Goal: Transaction & Acquisition: Purchase product/service

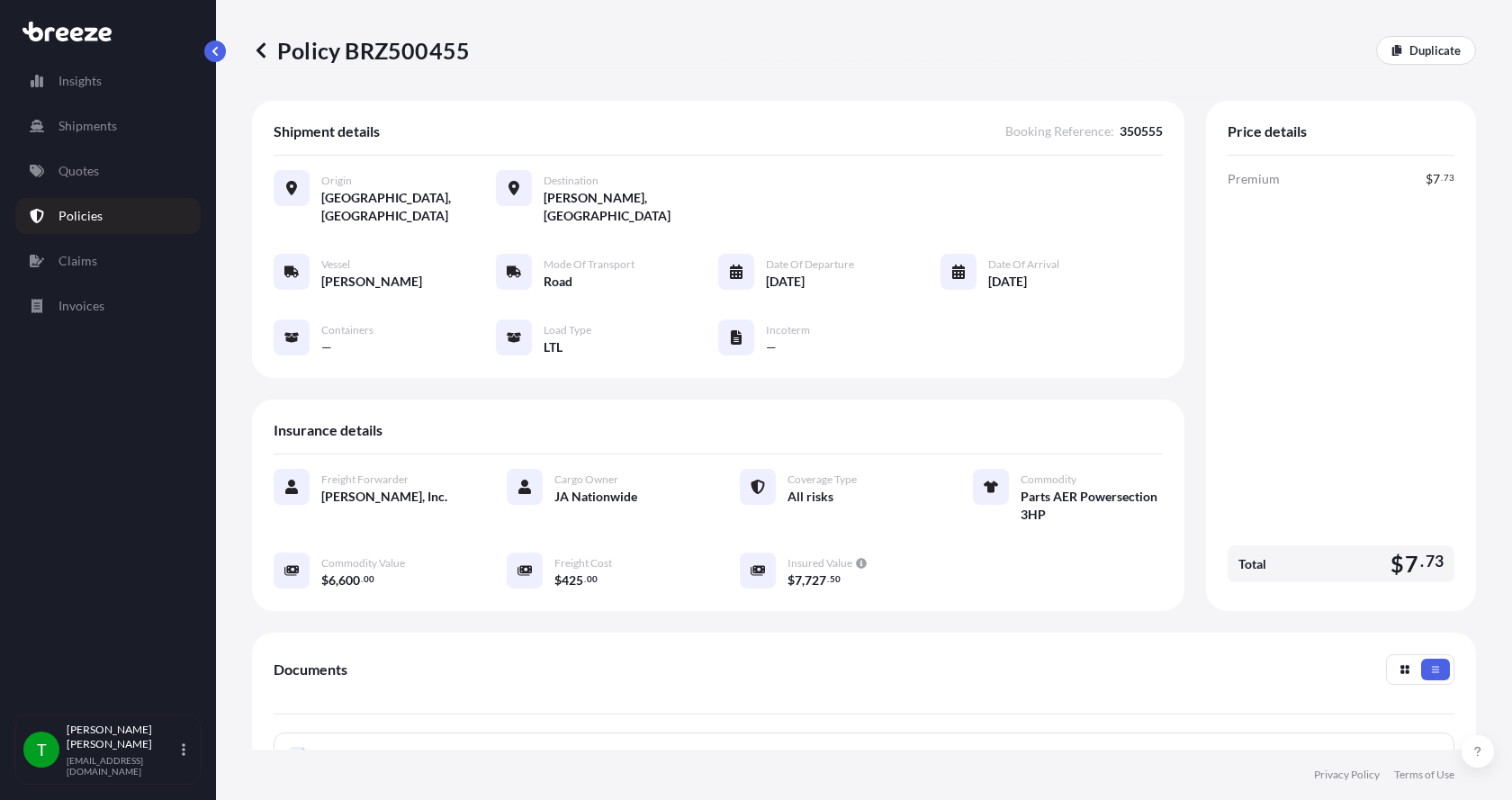
scroll to position [270, 0]
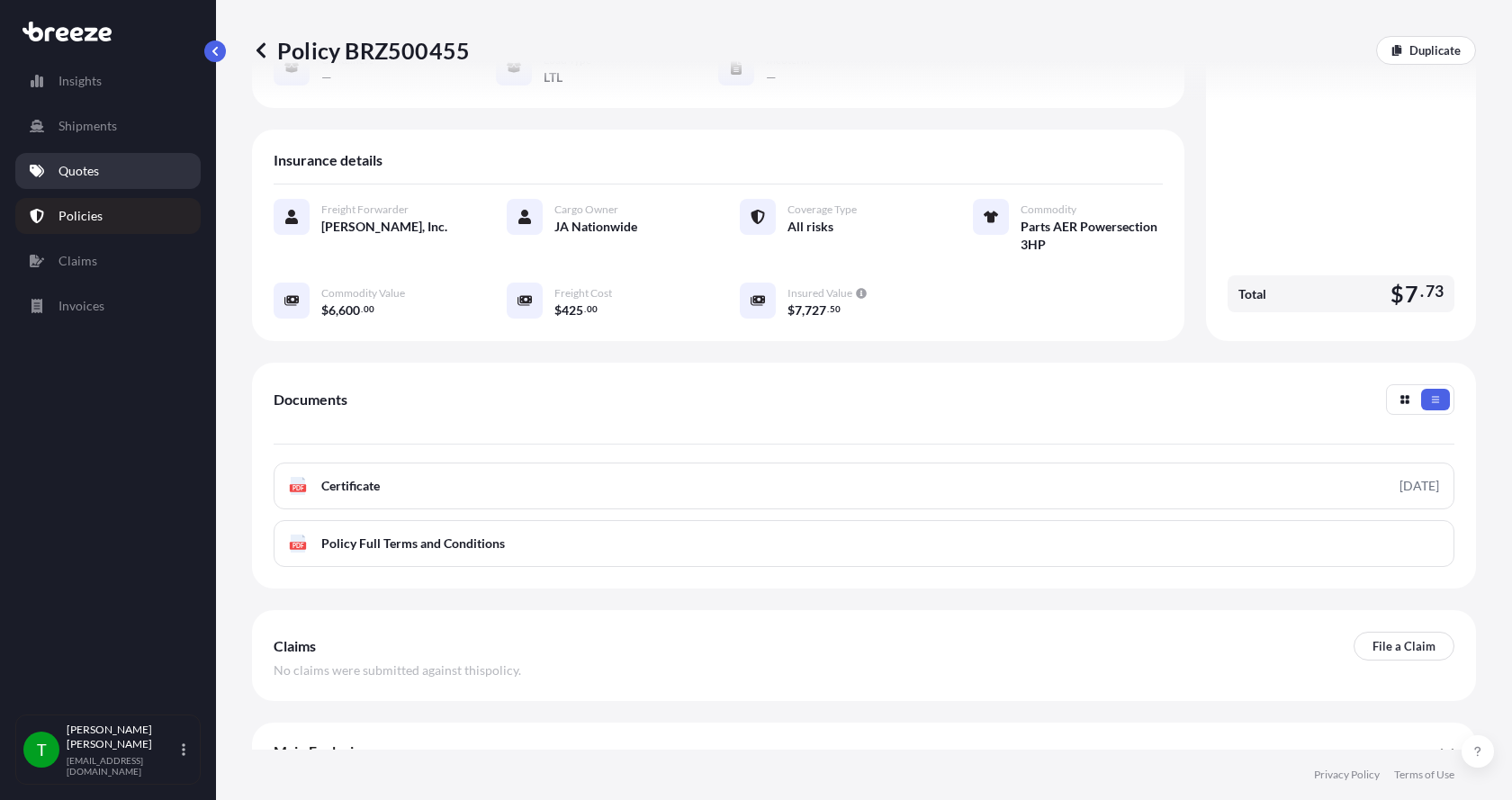
click at [100, 177] on link "Quotes" at bounding box center [108, 171] width 186 height 36
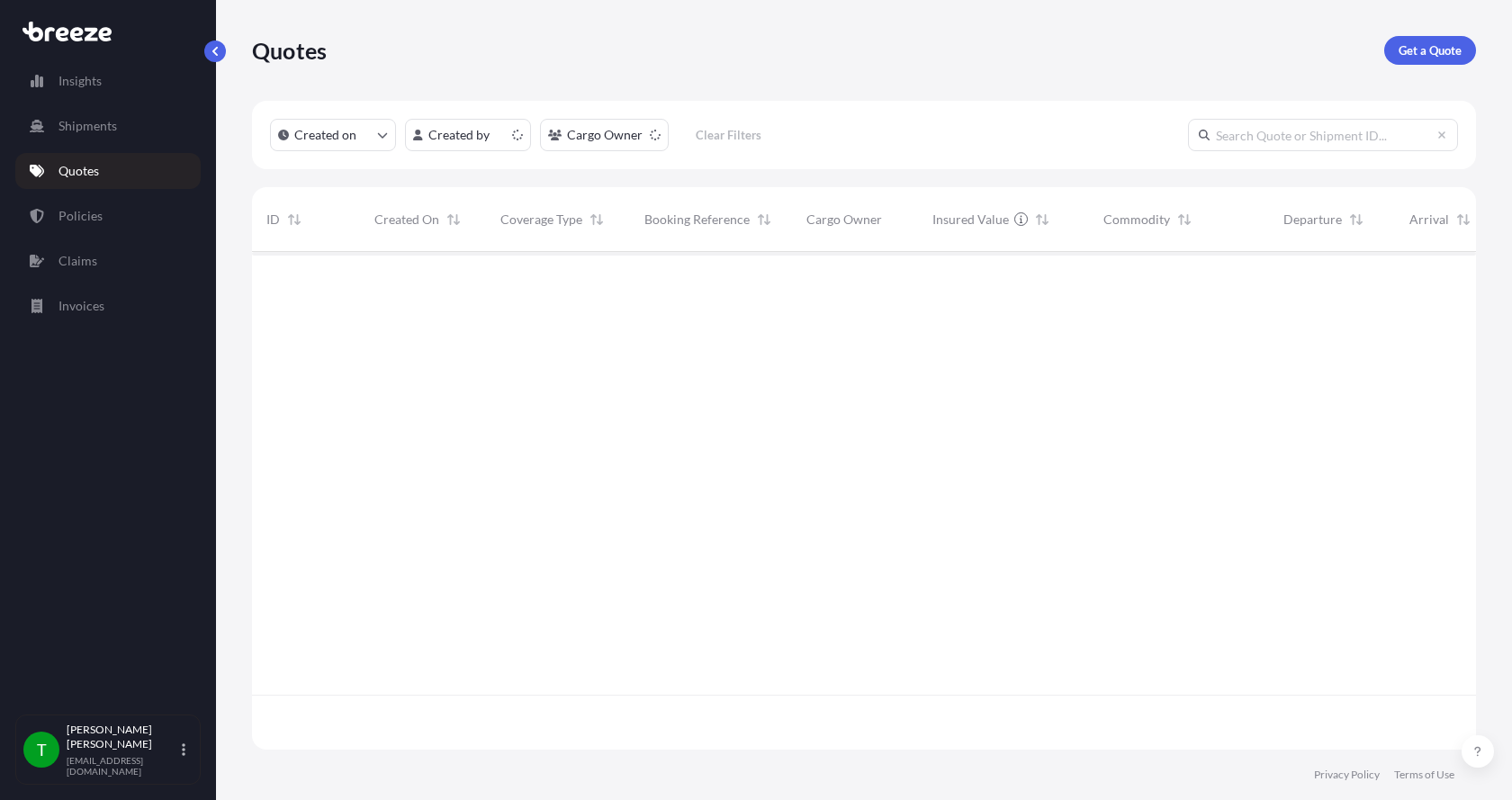
scroll to position [494, 1210]
click at [1427, 39] on link "Get a Quote" at bounding box center [1430, 50] width 92 height 28
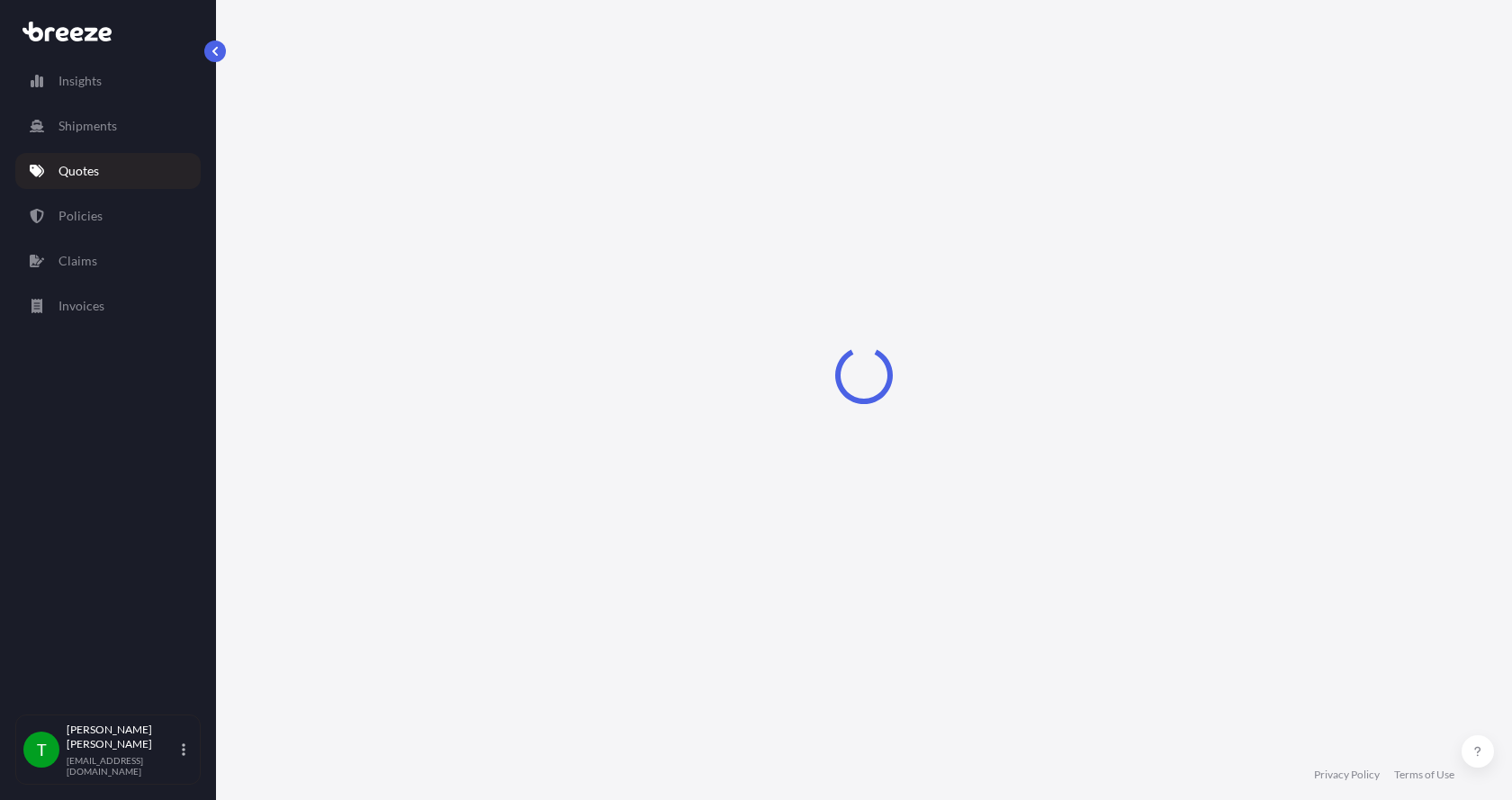
select select "Sea"
select select "1"
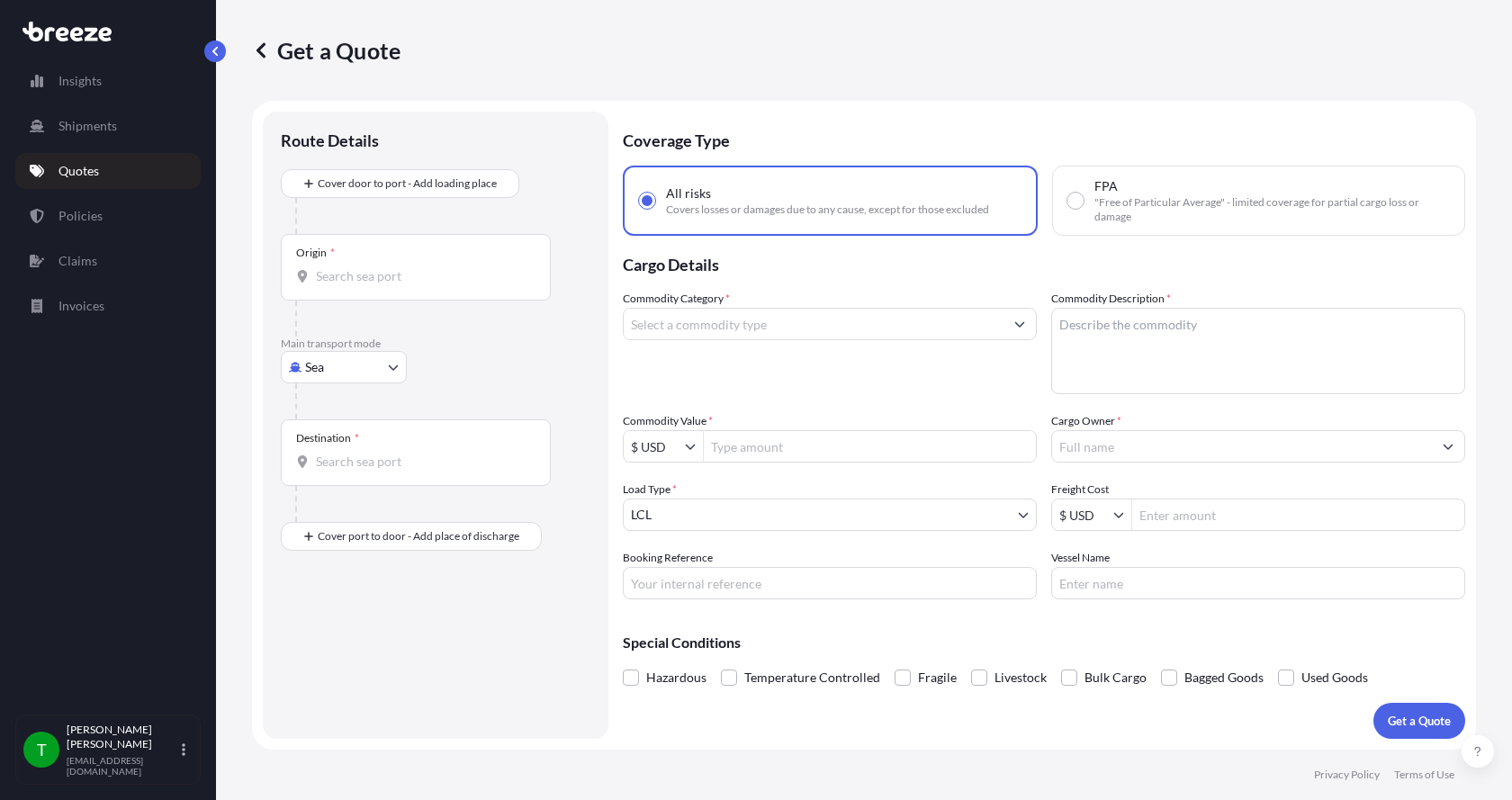
click at [300, 362] on body "Insights Shipments Quotes Policies Claims Invoices T [PERSON_NAME] [EMAIL_ADDRE…" at bounding box center [756, 400] width 1512 height 800
click at [335, 471] on span "Road" at bounding box center [329, 478] width 28 height 18
select select "Road"
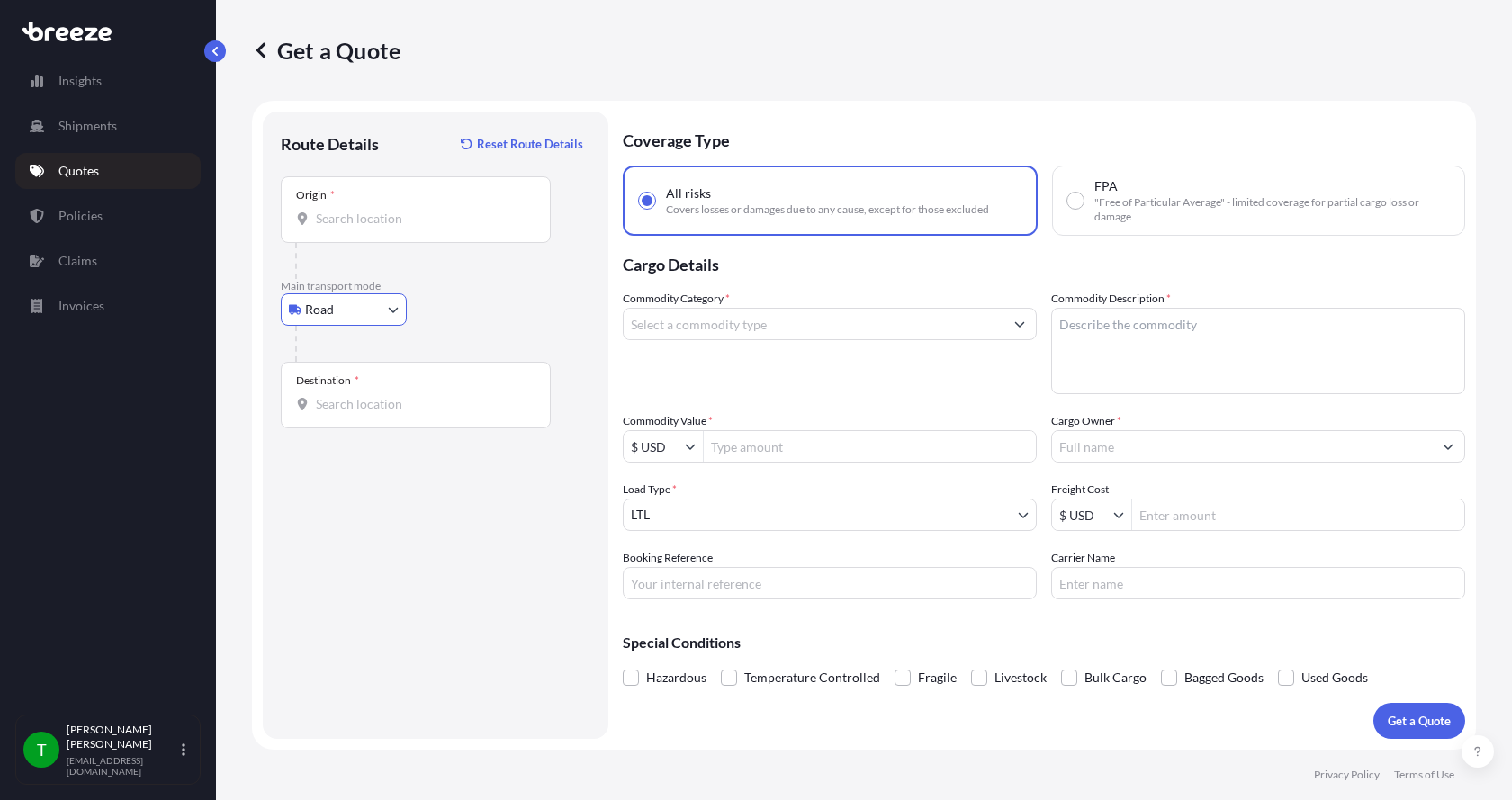
drag, startPoint x: 345, startPoint y: 219, endPoint x: 346, endPoint y: 209, distance: 10.0
click at [344, 219] on input "Origin *" at bounding box center [422, 218] width 212 height 18
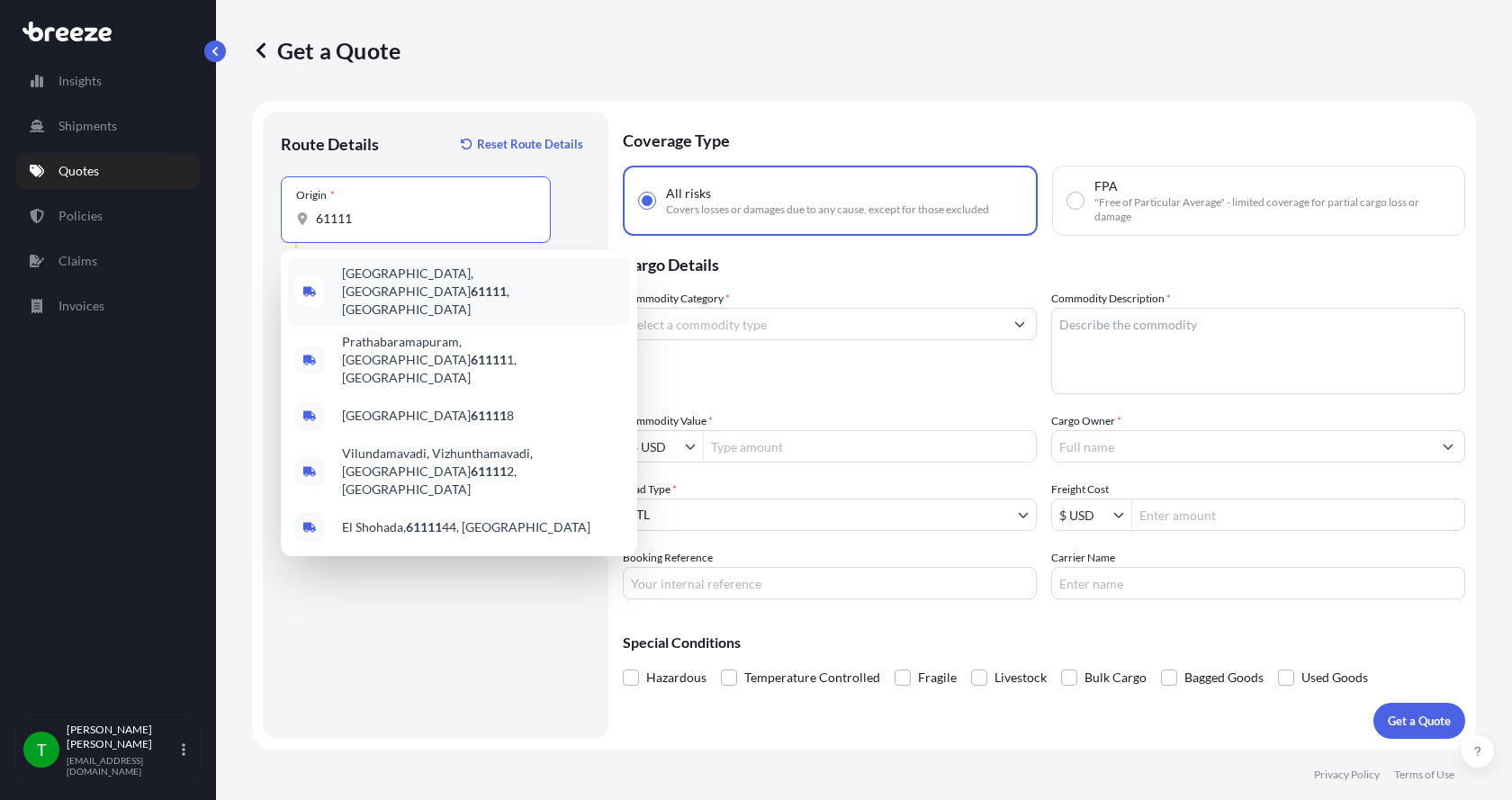
click at [355, 280] on span "[GEOGRAPHIC_DATA] , [GEOGRAPHIC_DATA]" at bounding box center [482, 291] width 281 height 54
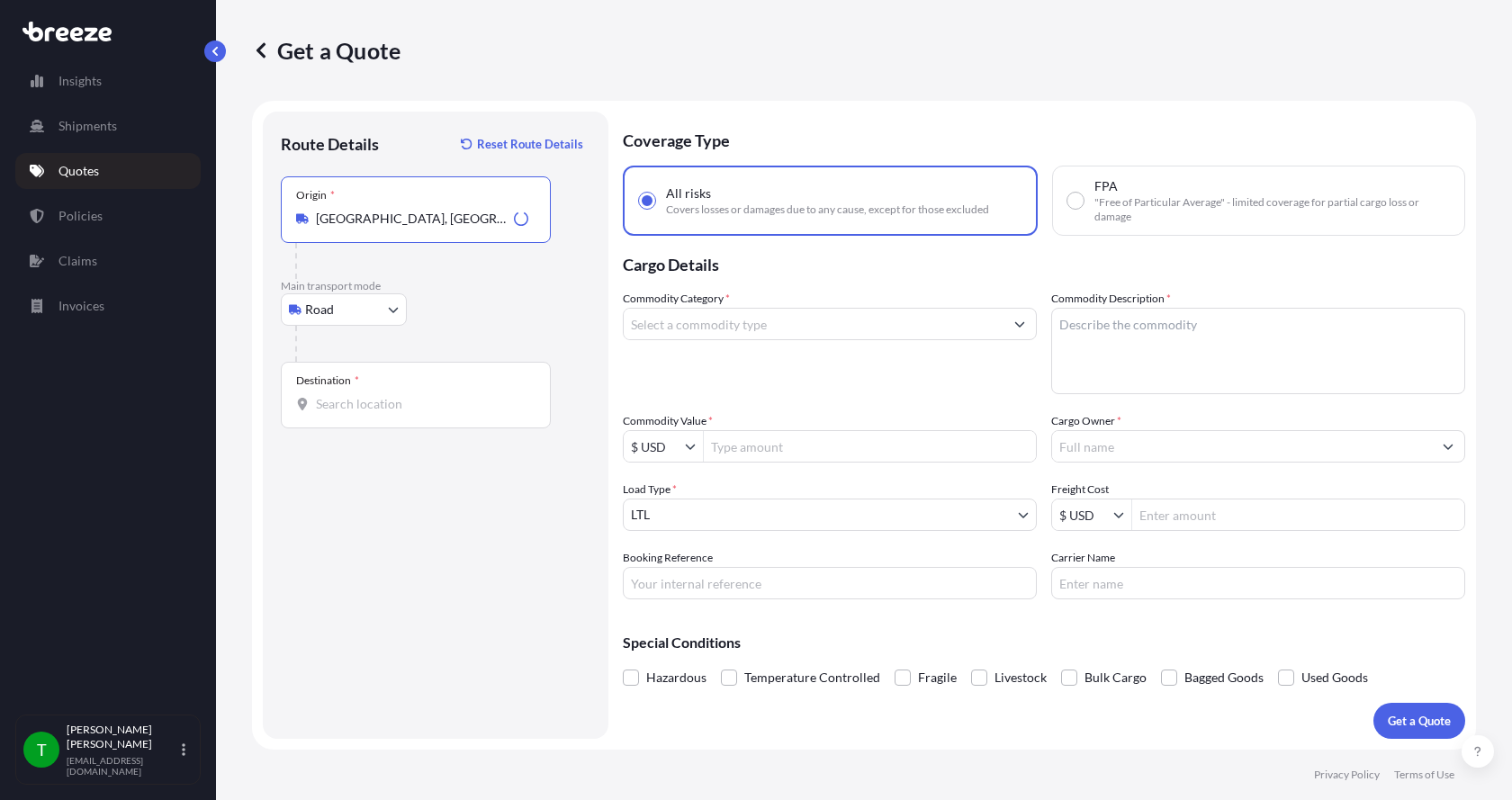
type input "[GEOGRAPHIC_DATA], [GEOGRAPHIC_DATA]"
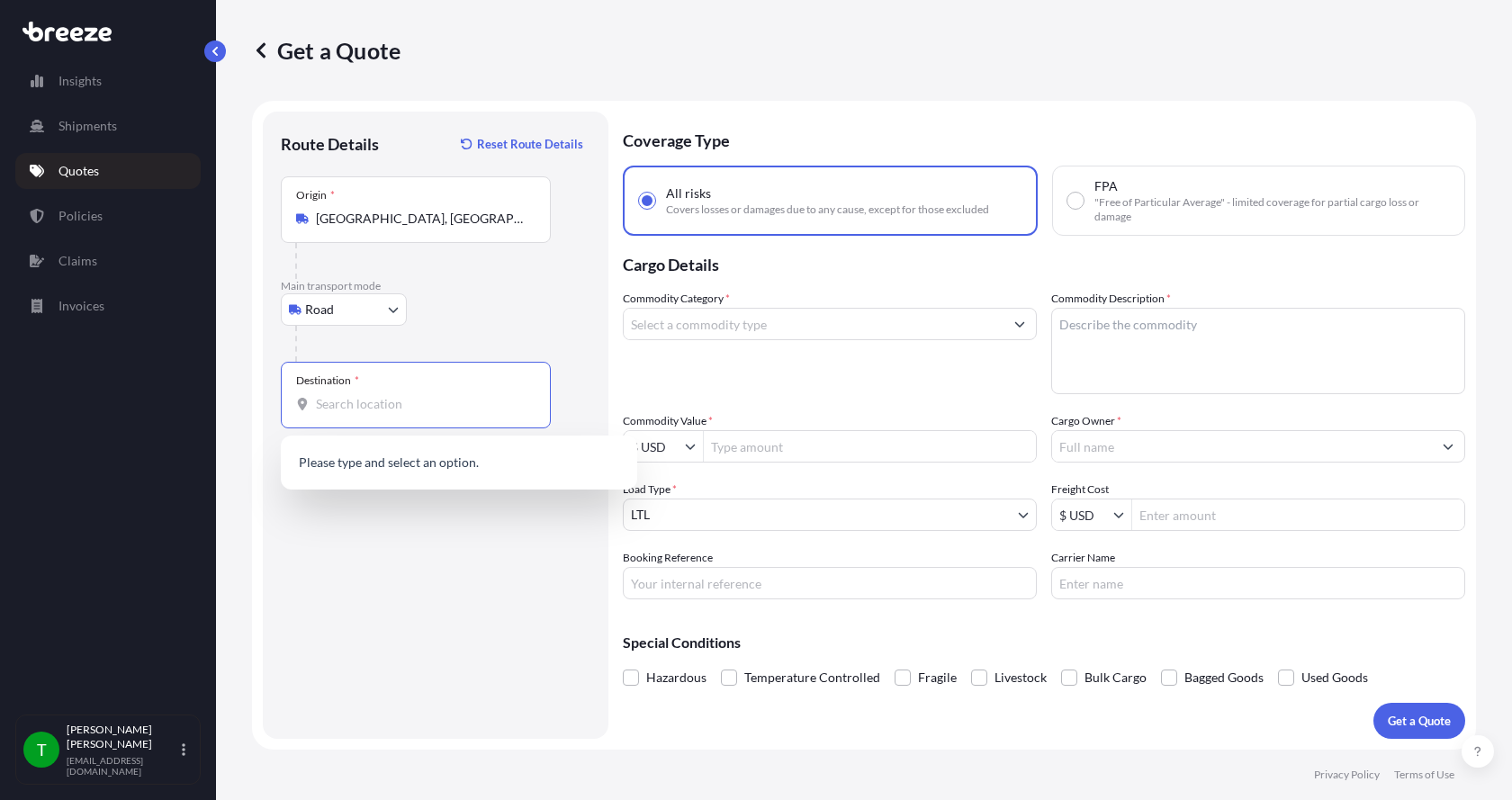
click at [329, 405] on input "Destination *" at bounding box center [422, 403] width 212 height 18
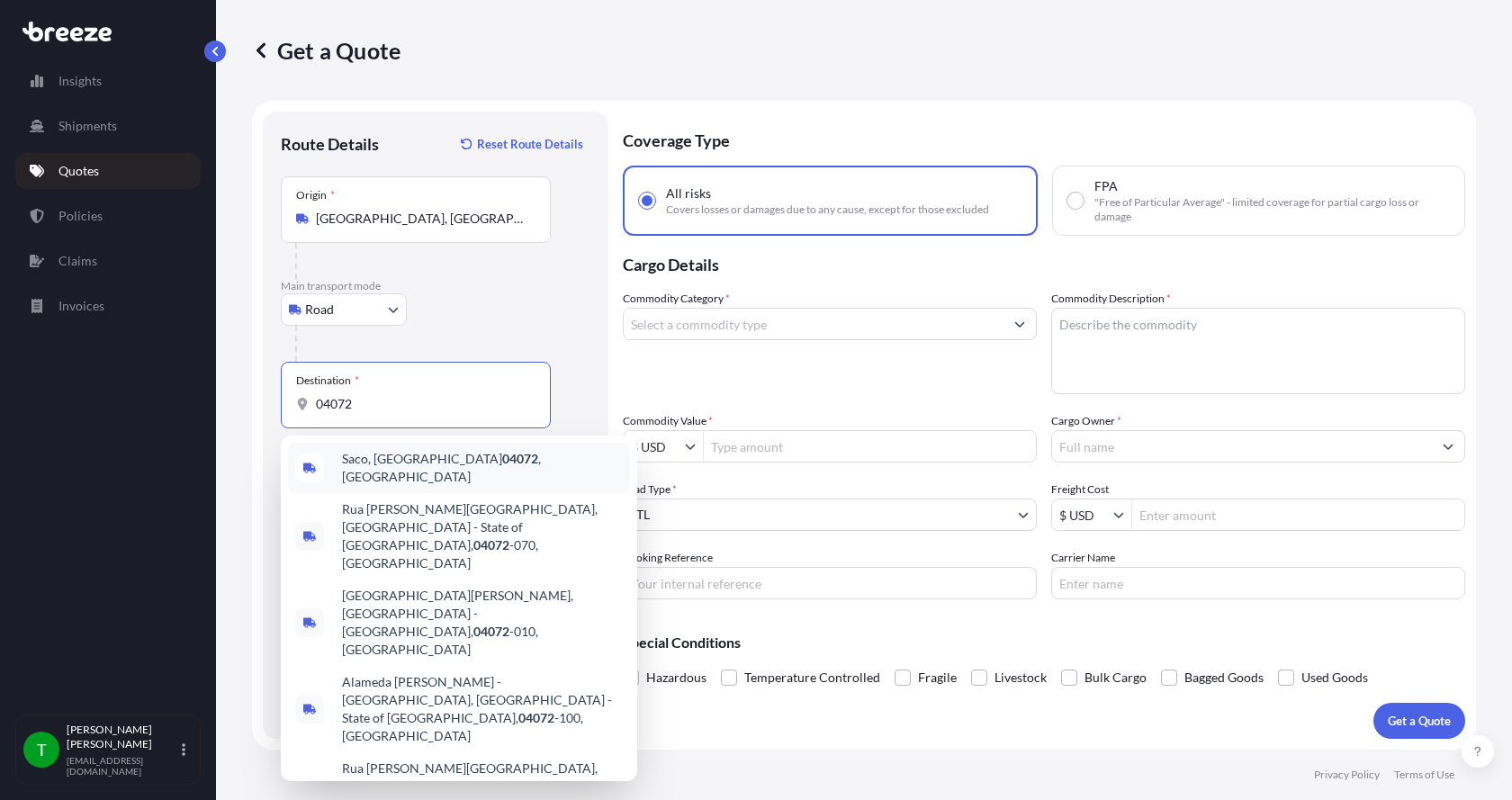
click at [346, 464] on span "Saco, ME 04072 , [GEOGRAPHIC_DATA]" at bounding box center [482, 468] width 281 height 36
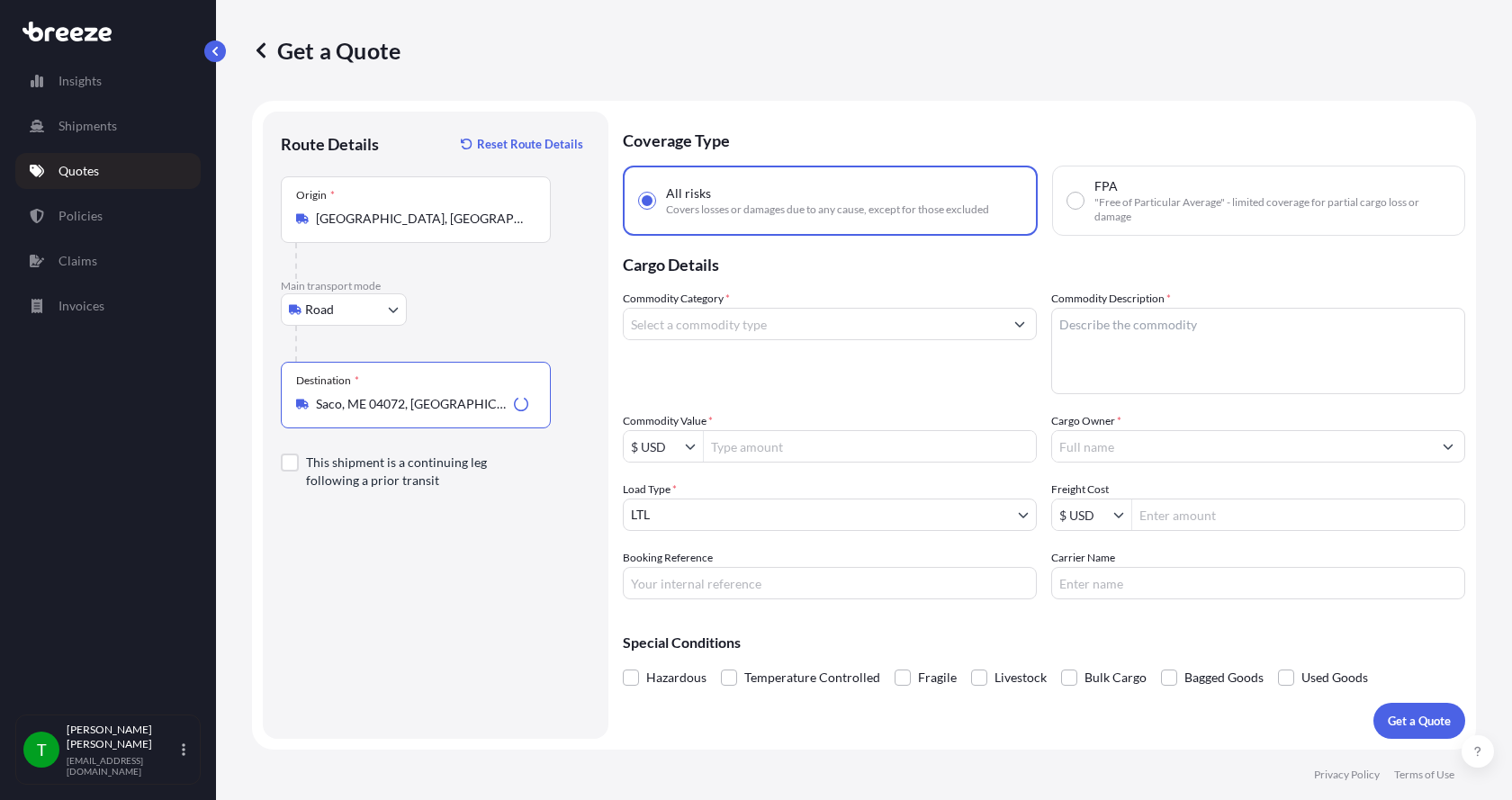
type input "Saco, ME 04072, [GEOGRAPHIC_DATA]"
click at [711, 318] on input "Commodity Category *" at bounding box center [813, 324] width 380 height 32
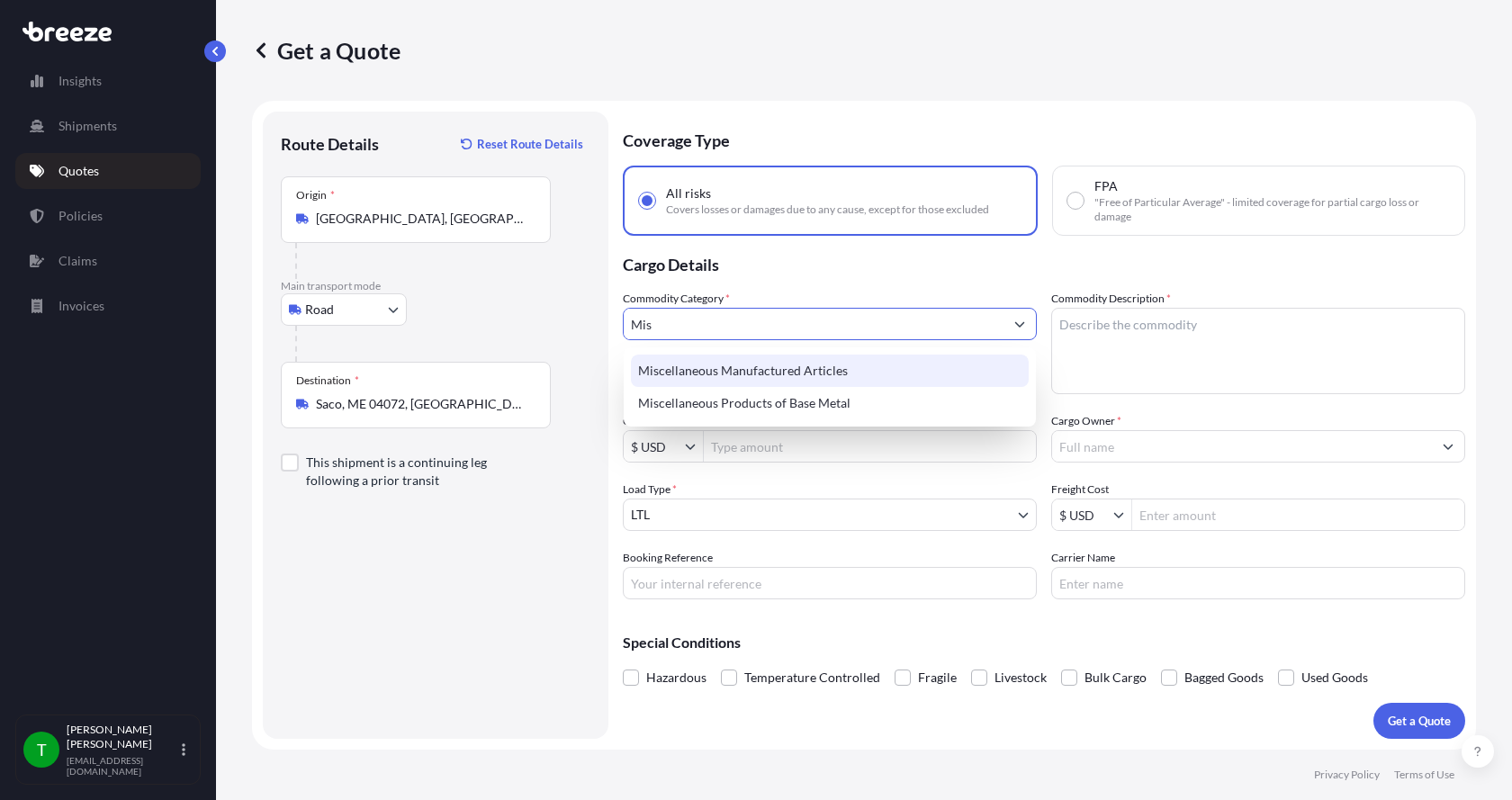
click at [716, 379] on div "Miscellaneous Manufactured Articles" at bounding box center [829, 370] width 398 height 32
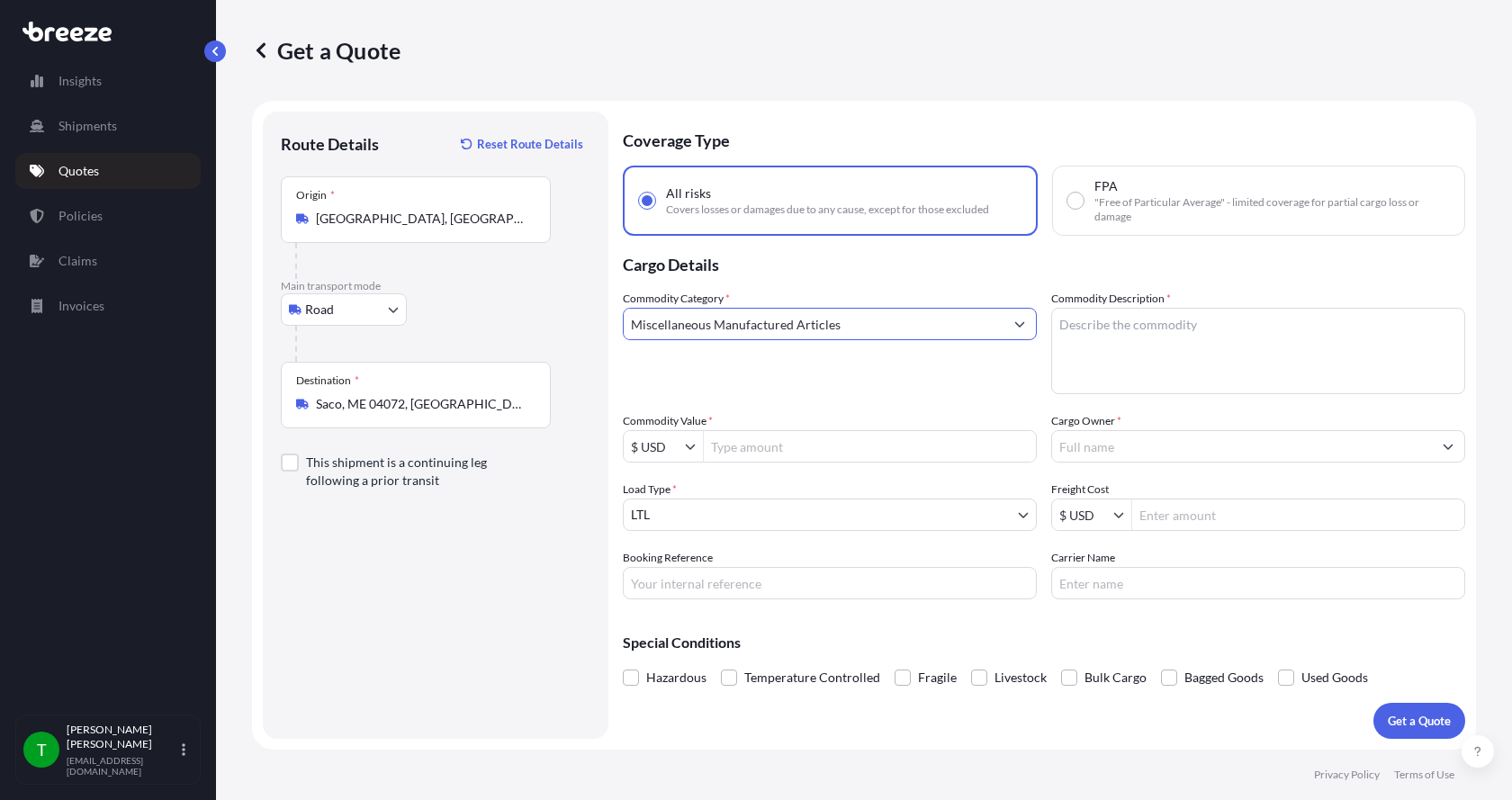
type input "Miscellaneous Manufactured Articles"
click at [1075, 322] on textarea "Commodity Description *" at bounding box center [1257, 350] width 414 height 86
type textarea "Backing Flange"
click at [852, 452] on input "Commodity Value *" at bounding box center [869, 446] width 332 height 32
click at [718, 444] on input "Commodity Value *" at bounding box center [869, 446] width 332 height 32
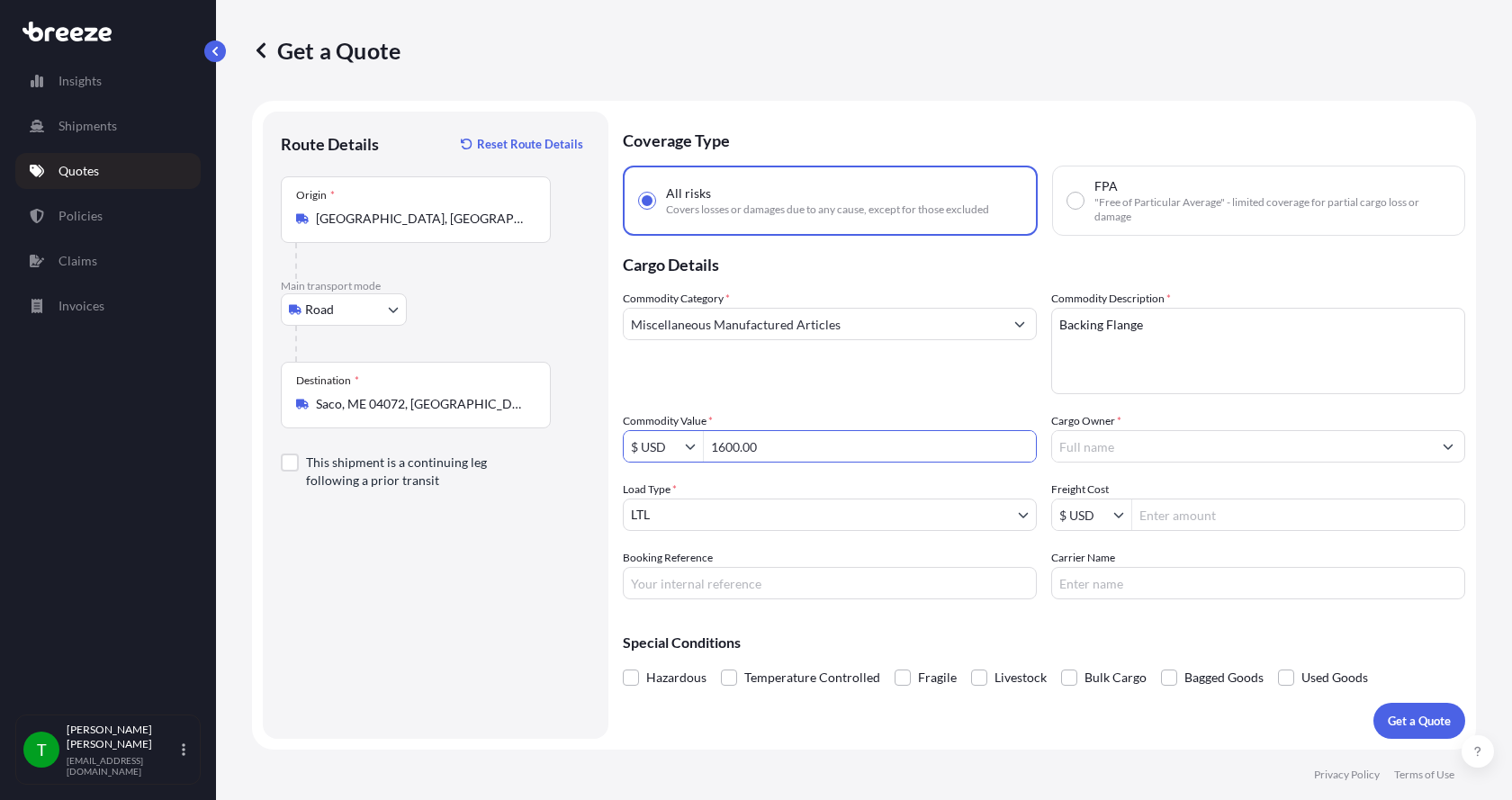
type input "1,600"
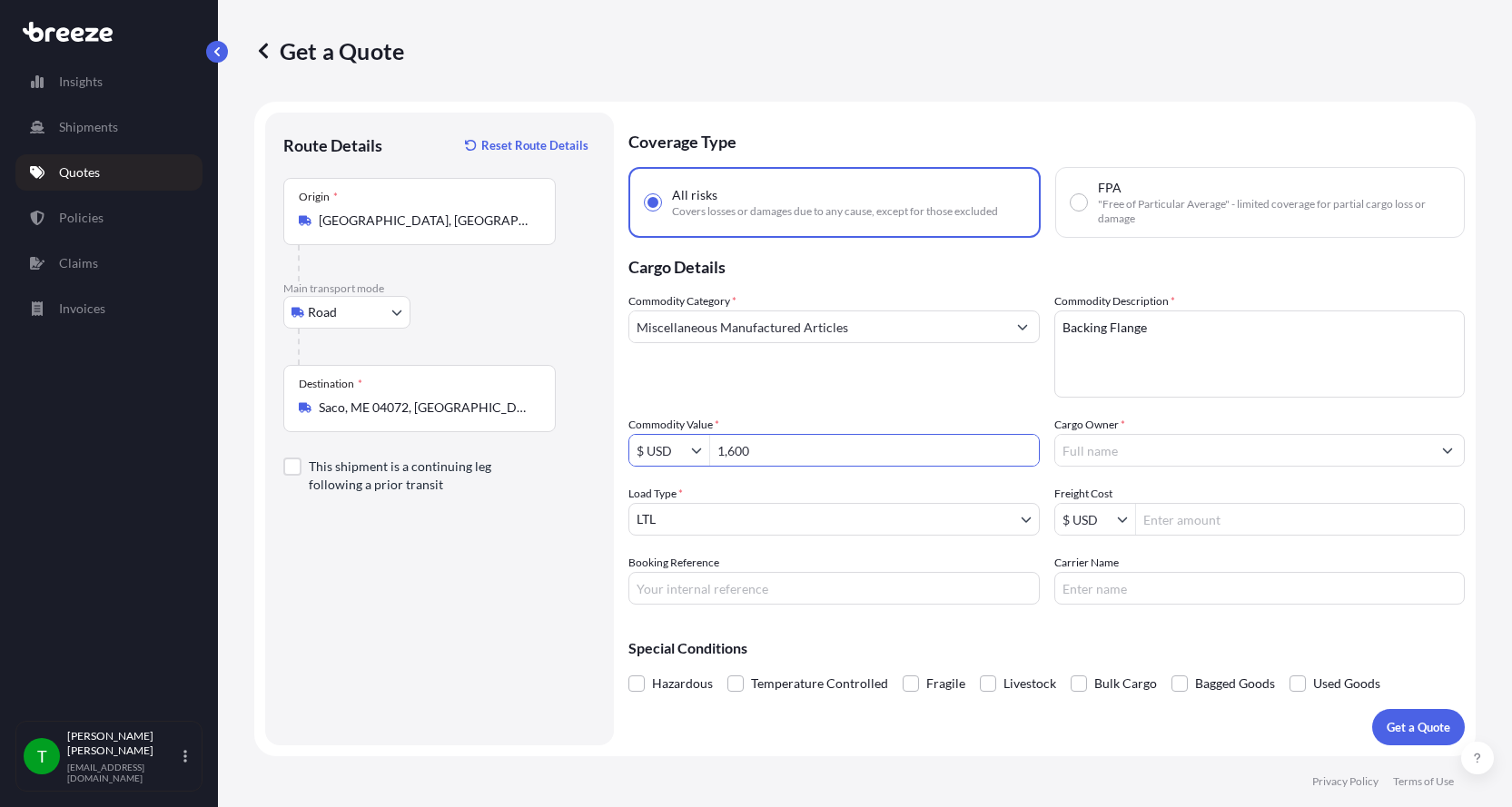
click at [1136, 449] on input "Cargo Owner *" at bounding box center [1243, 450] width 376 height 32
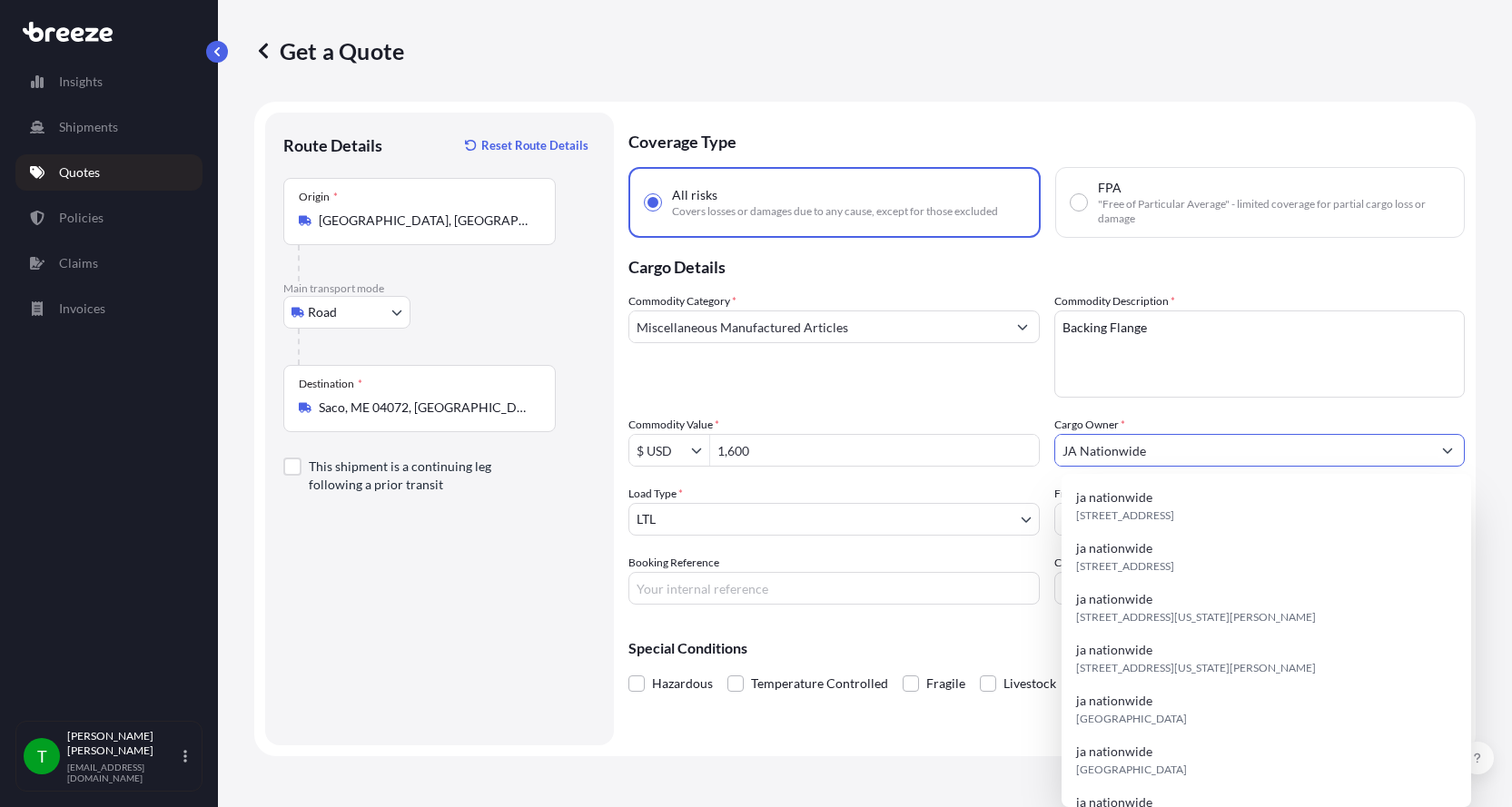
type input "JA Nationwide"
click at [747, 593] on input "Booking Reference" at bounding box center [834, 588] width 412 height 32
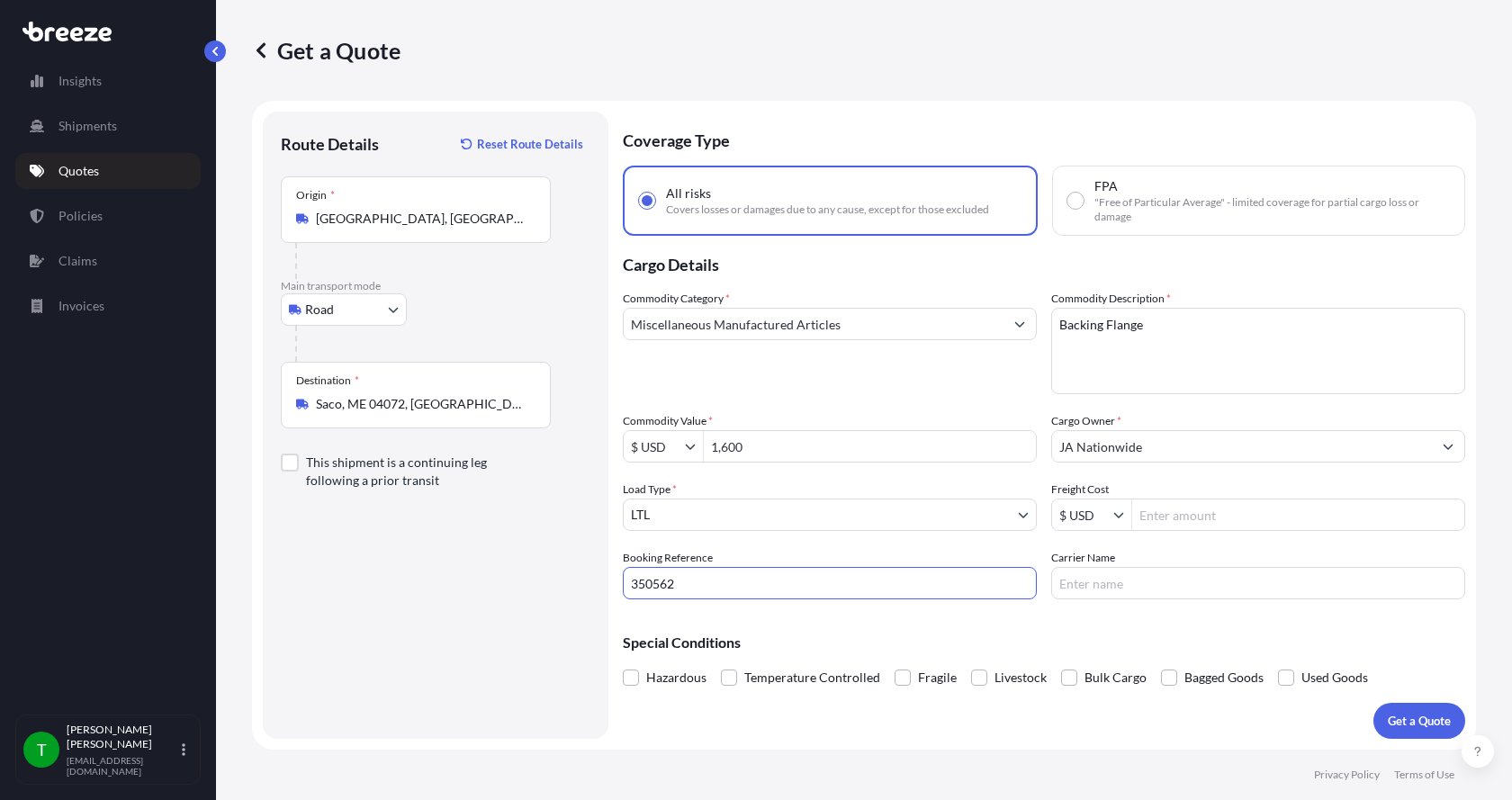
type input "350562"
click at [1149, 517] on input "Freight Cost" at bounding box center [1298, 515] width 332 height 32
type input "310"
click at [1125, 578] on input "Carrier Name" at bounding box center [1257, 583] width 414 height 32
type input "[PERSON_NAME] Express"
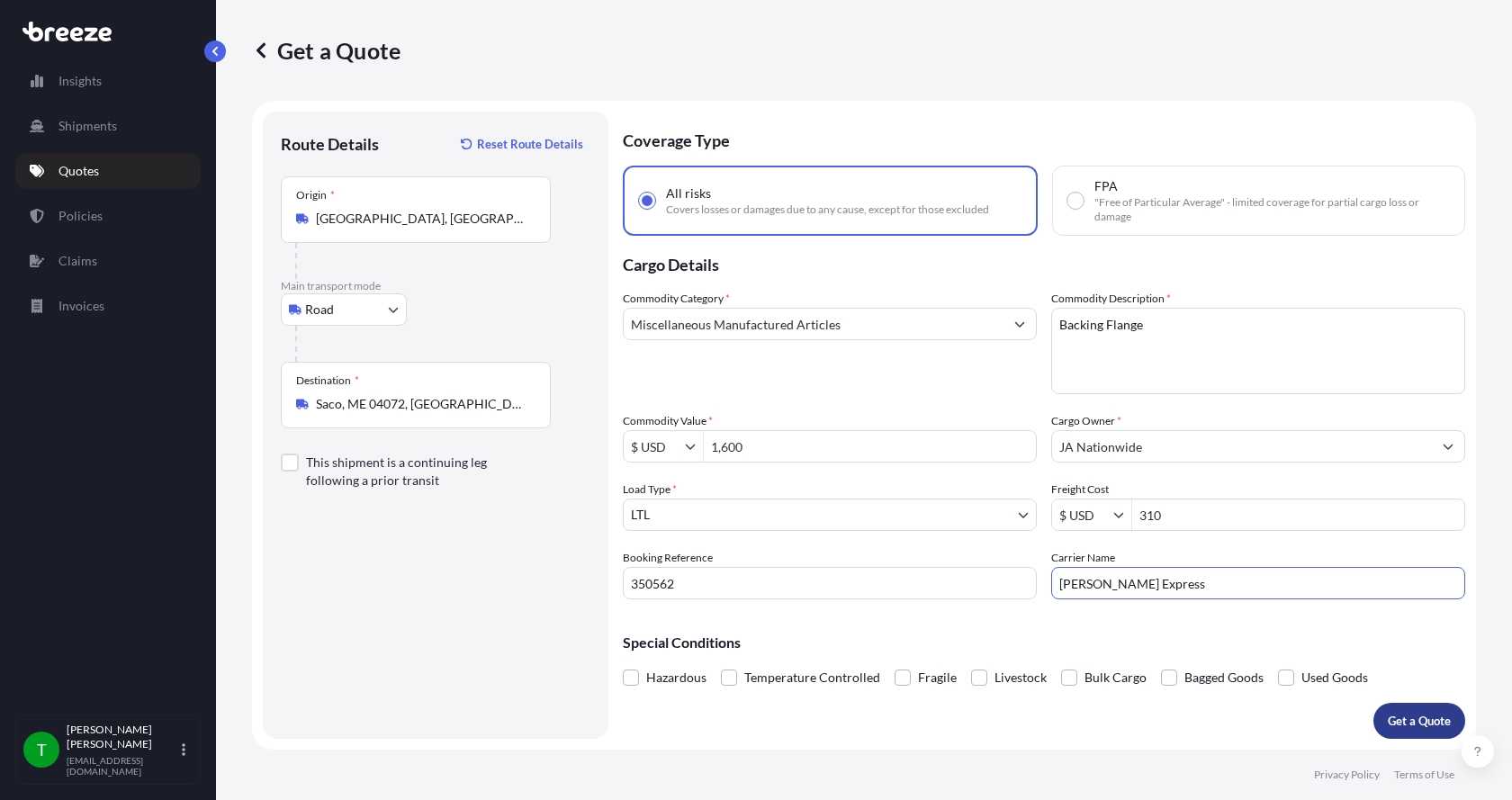
click at [1399, 718] on p "Get a Quote" at bounding box center [1419, 720] width 63 height 18
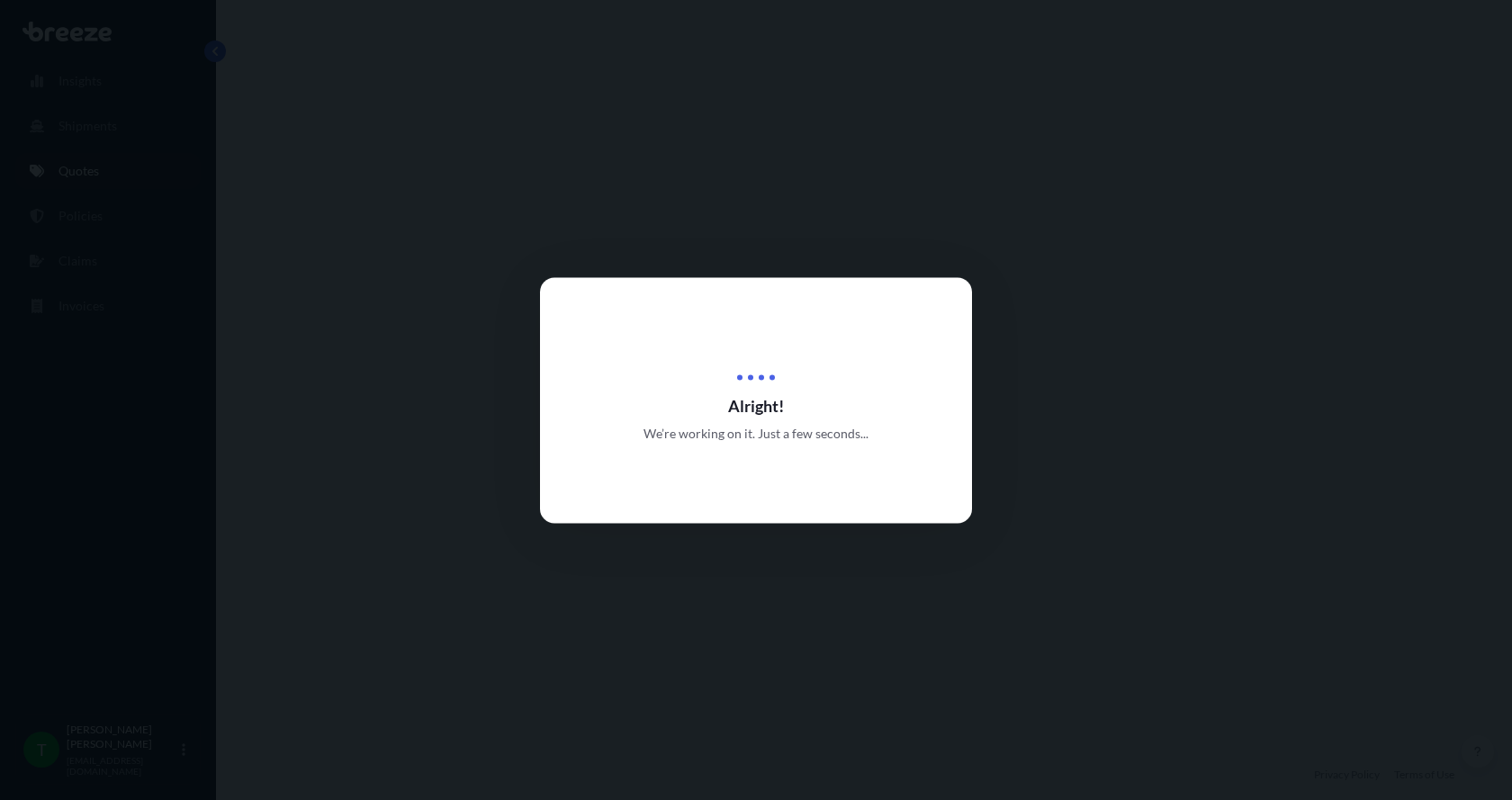
select select "Road"
select select "1"
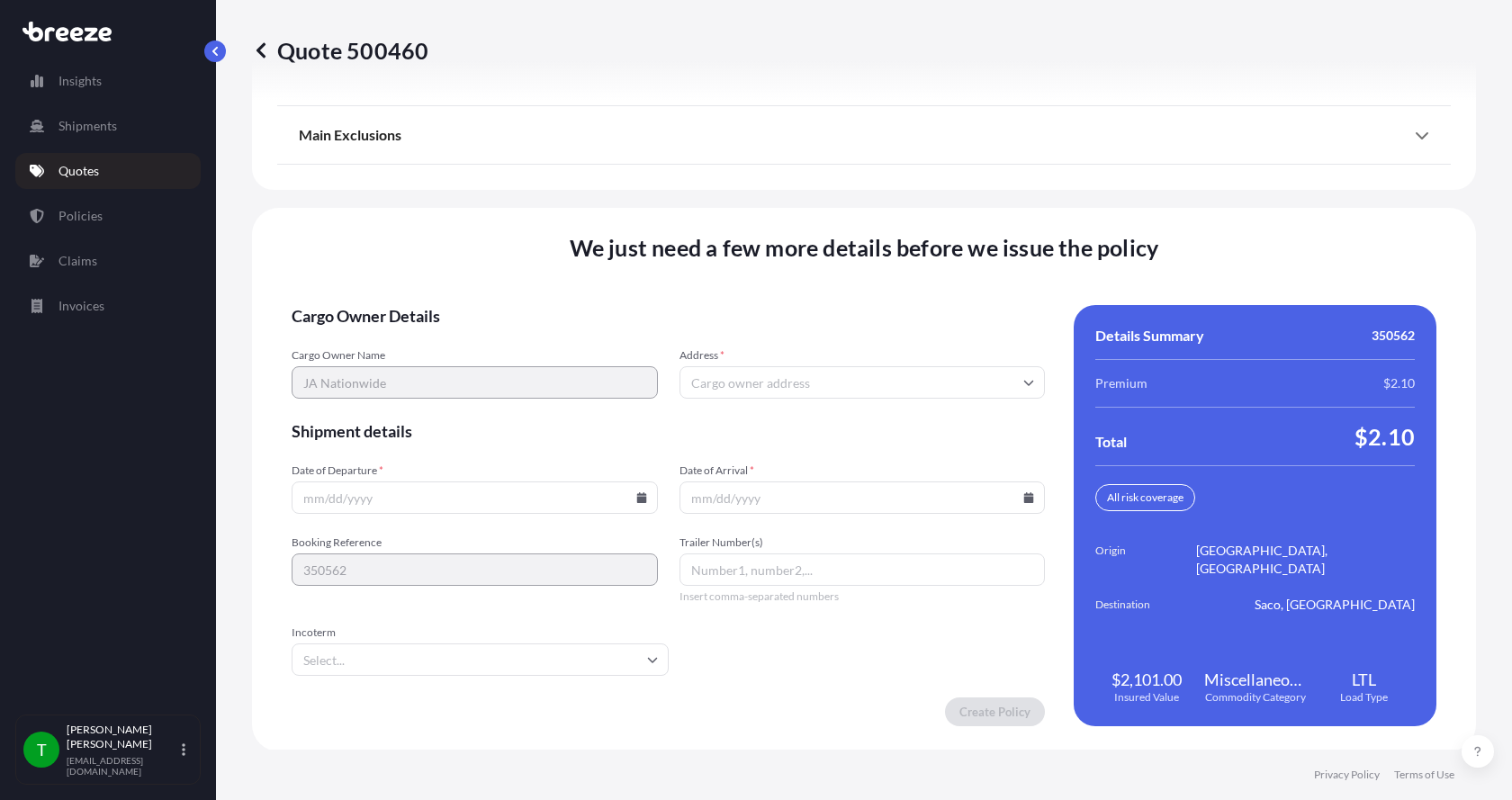
scroll to position [2368, 0]
click at [719, 378] on input "Address *" at bounding box center [863, 381] width 366 height 32
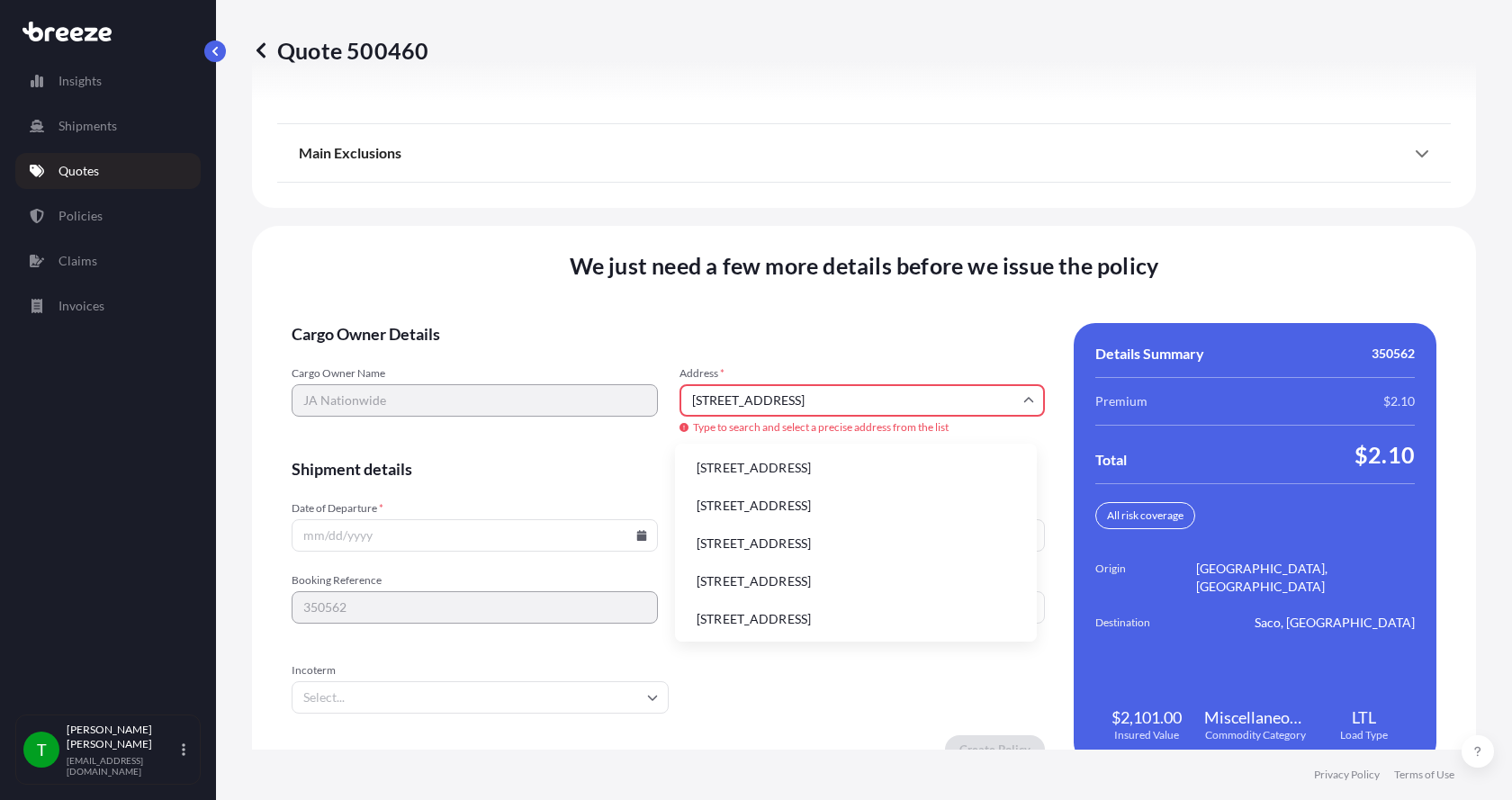
click at [737, 465] on li "[STREET_ADDRESS]" at bounding box center [855, 468] width 347 height 34
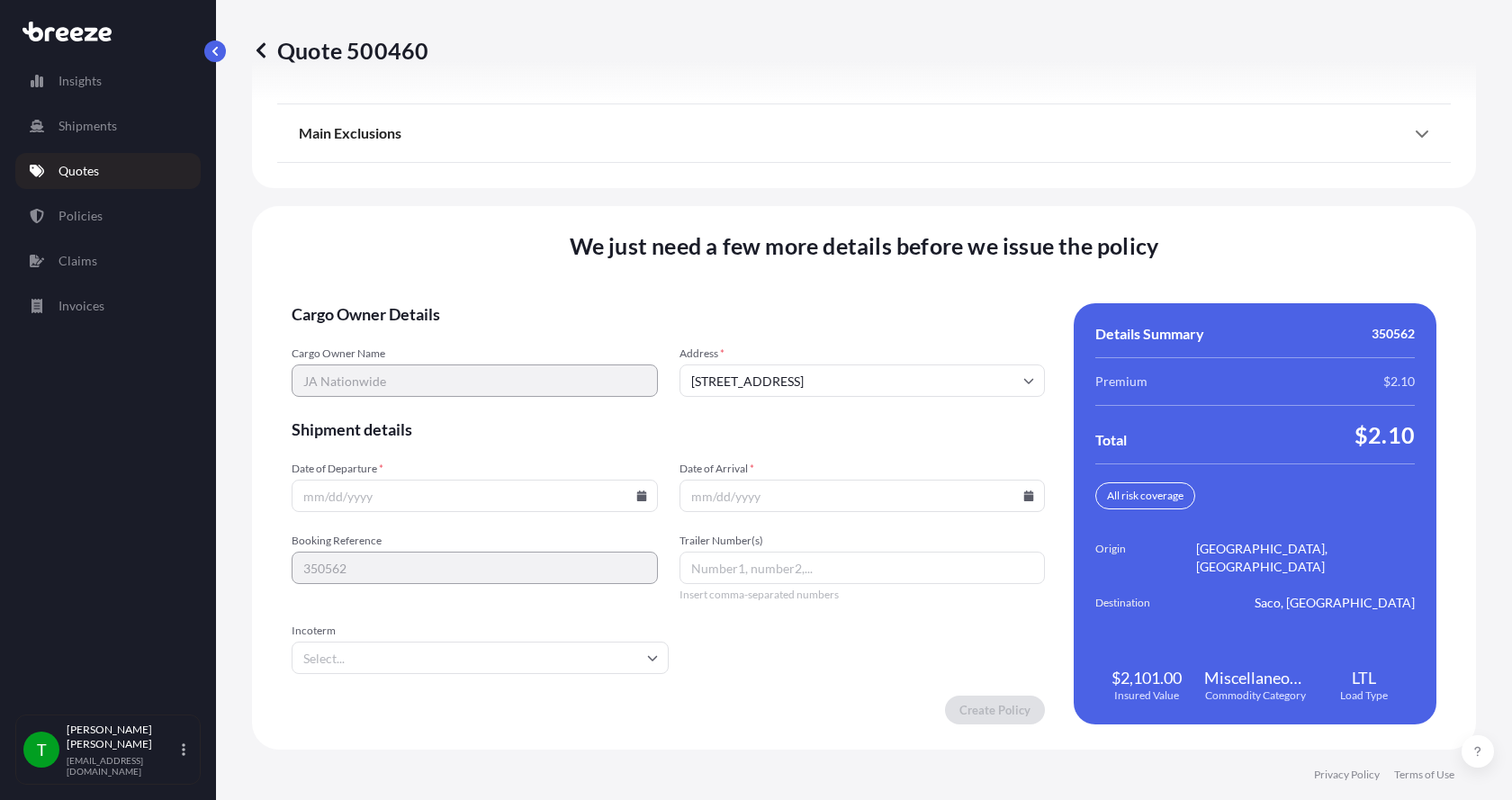
type input "[STREET_ADDRESS]"
click at [637, 496] on icon at bounding box center [641, 495] width 9 height 10
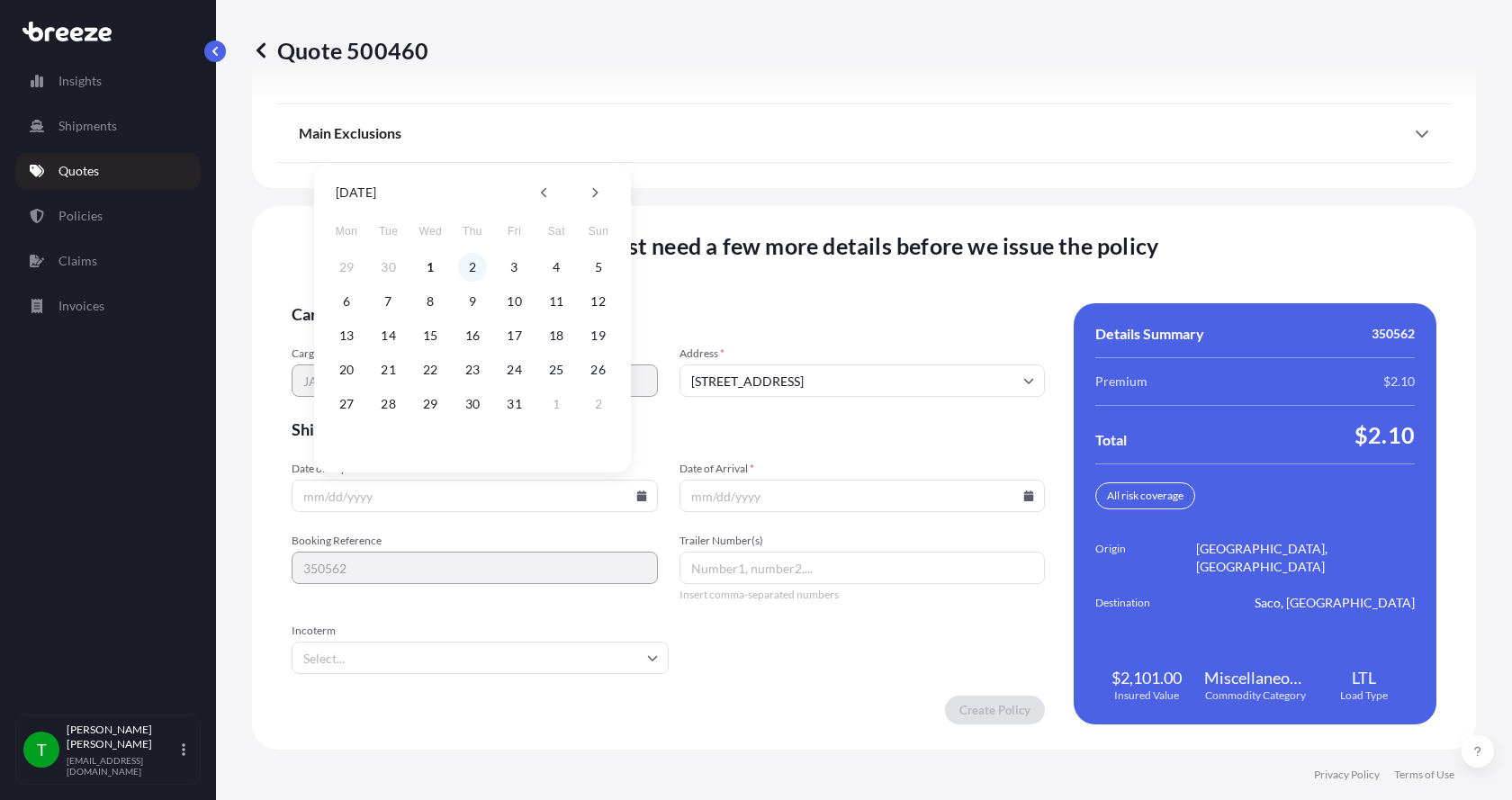
click at [474, 270] on button "2" at bounding box center [472, 267] width 28 height 28
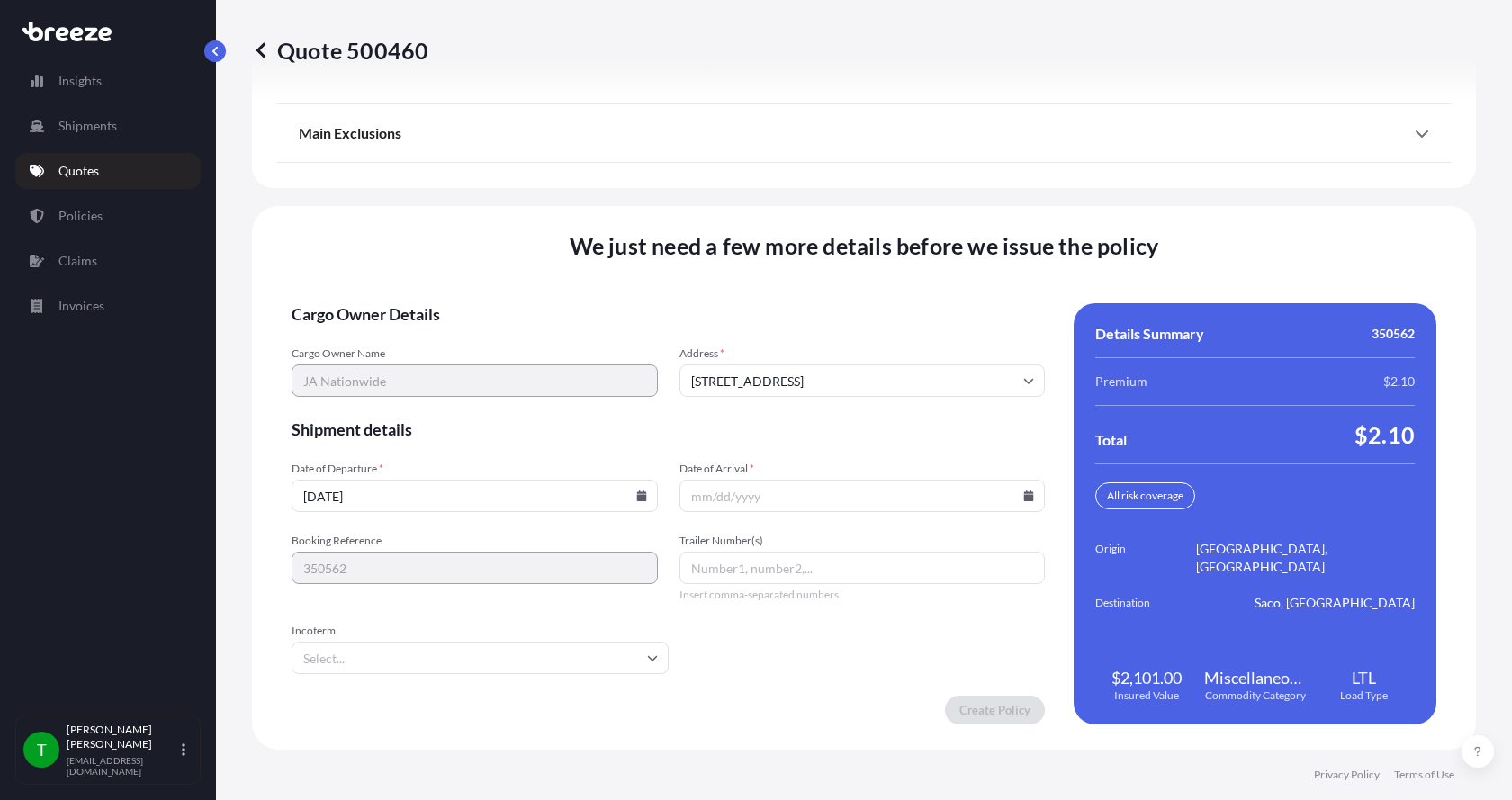
type input "[DATE]"
click at [474, 349] on button "2" at bounding box center [472, 357] width 22 height 16
click at [1024, 498] on icon at bounding box center [1029, 495] width 9 height 10
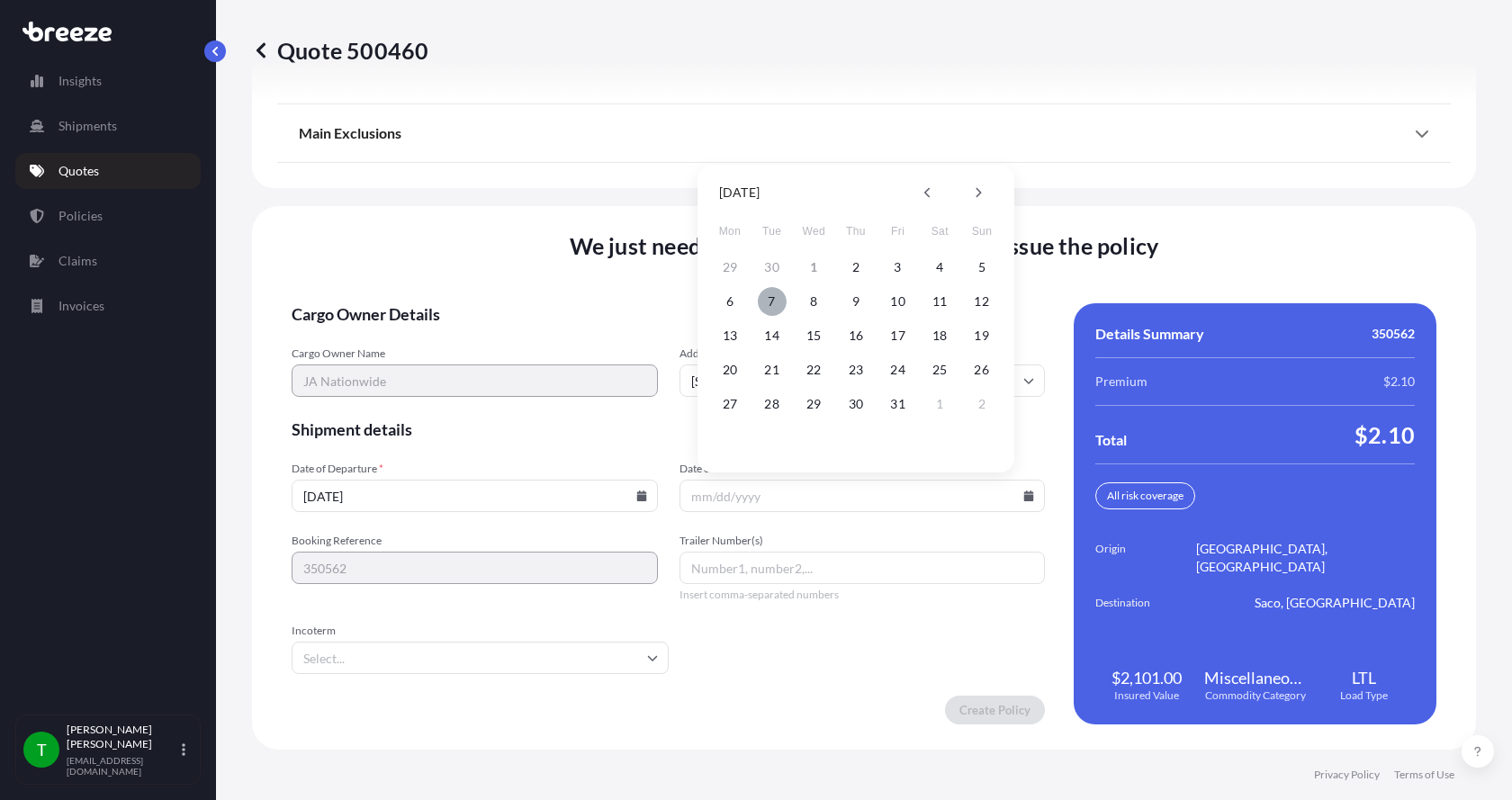
click at [772, 301] on button "7" at bounding box center [772, 301] width 28 height 28
type input "[DATE]"
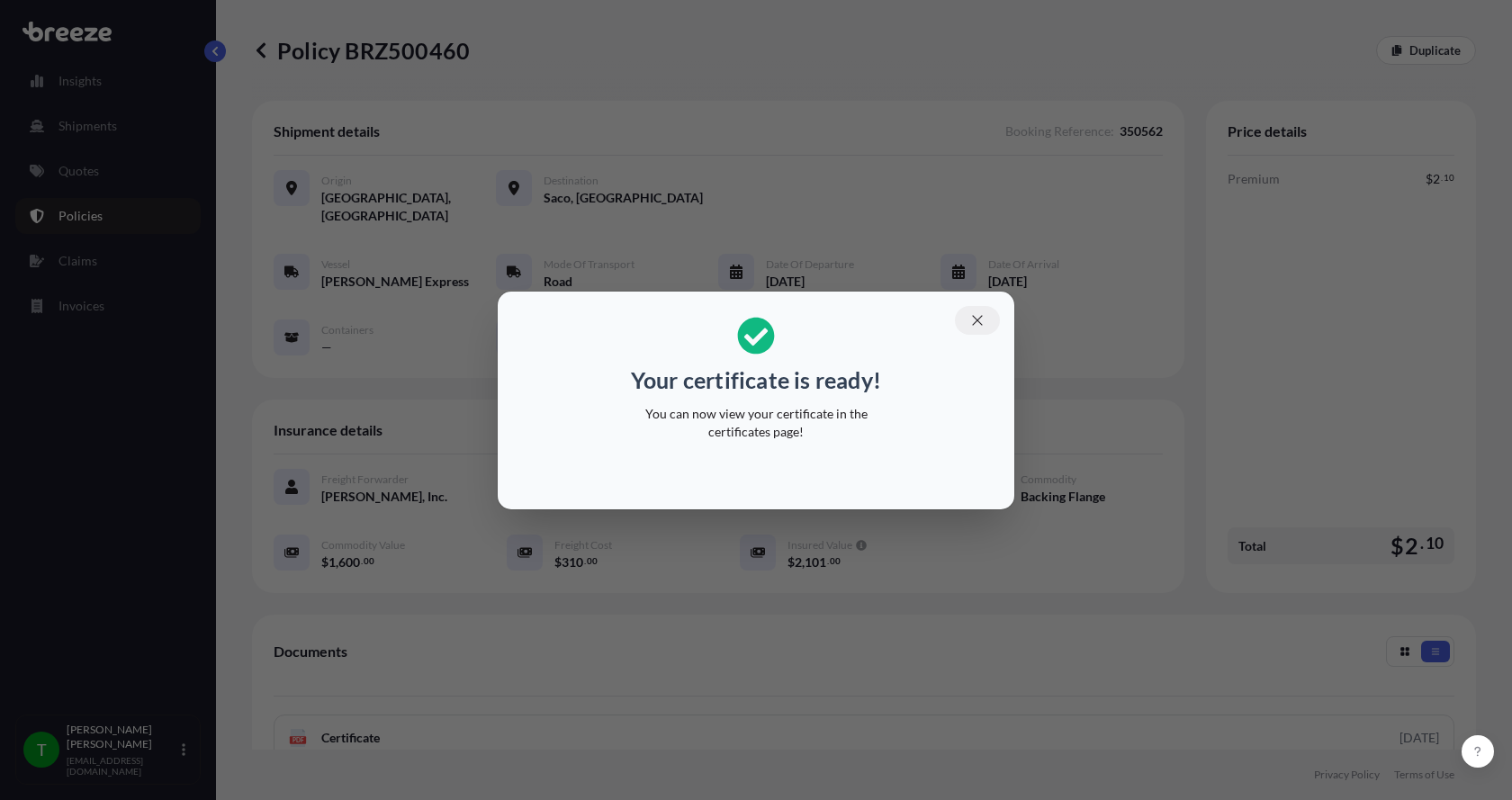
click at [980, 318] on icon "button" at bounding box center [977, 320] width 9 height 9
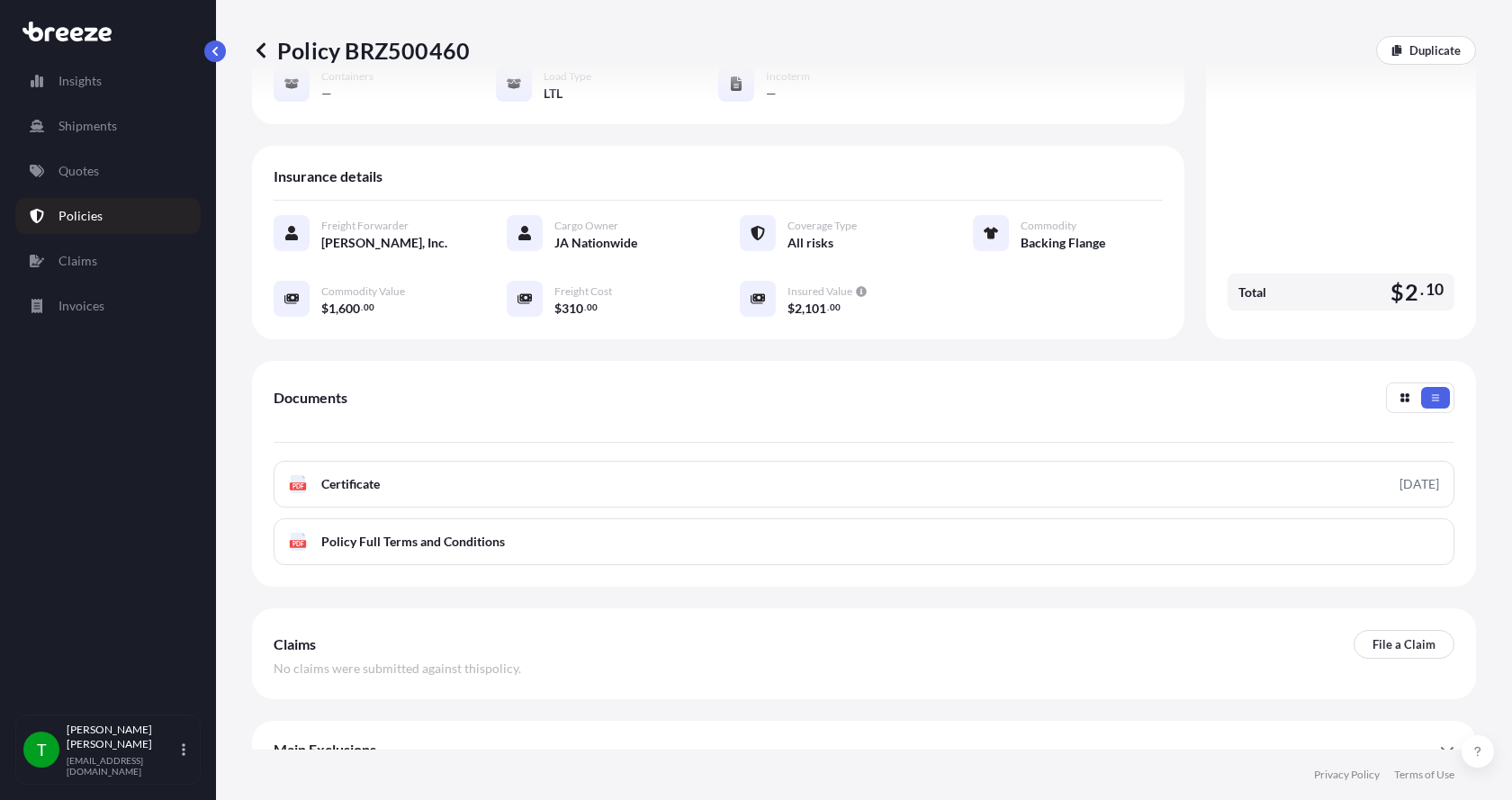
scroll to position [264, 0]
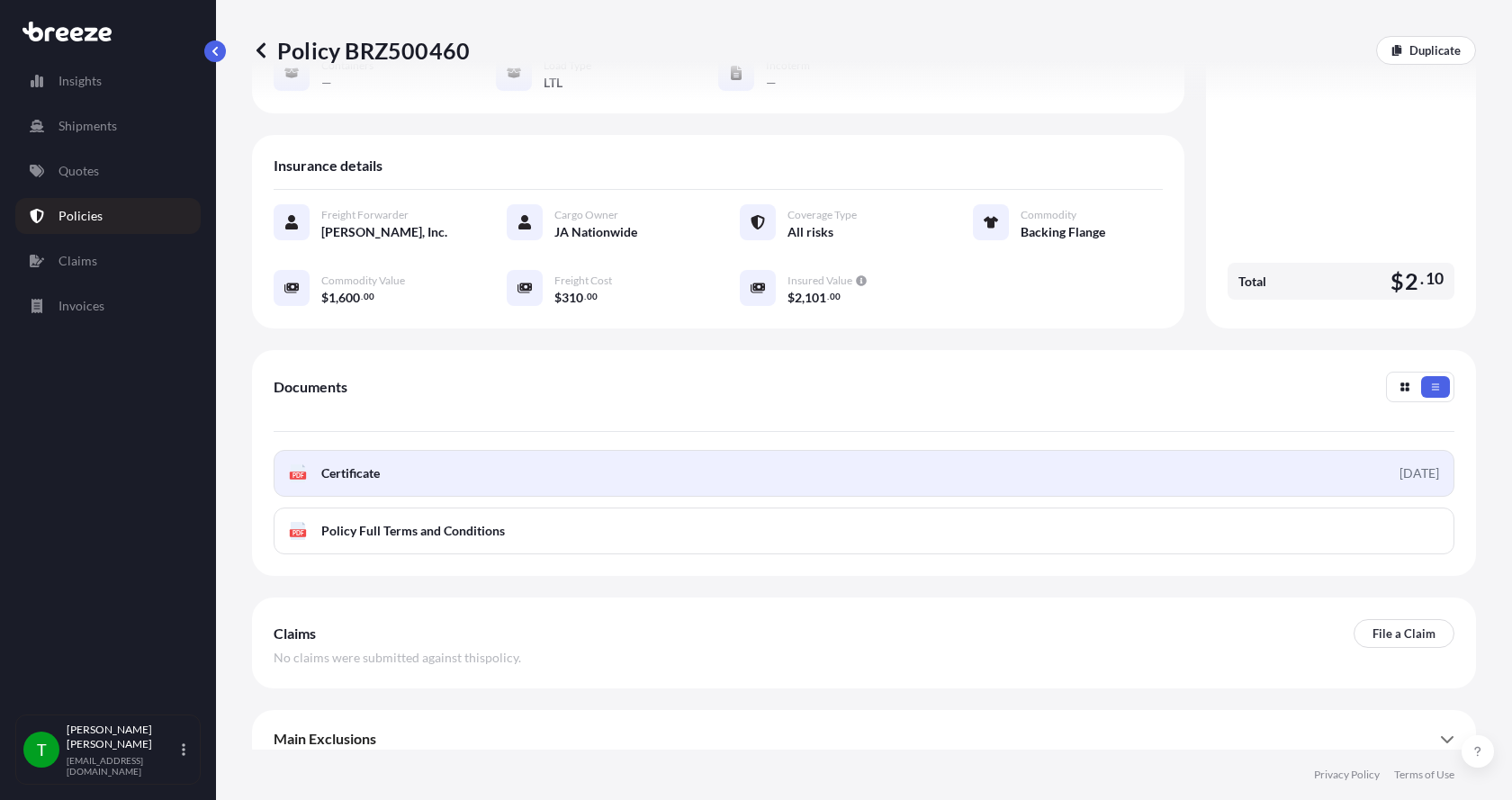
click at [304, 464] on icon at bounding box center [298, 472] width 15 height 18
